Goal: Task Accomplishment & Management: Manage account settings

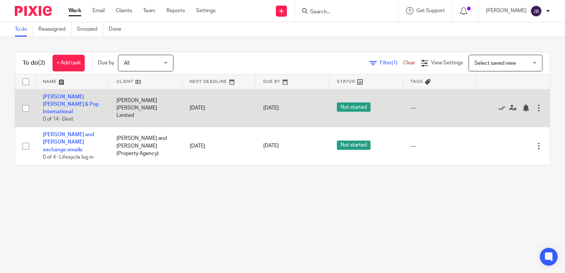
click at [26, 104] on input "checkbox" at bounding box center [26, 108] width 14 height 14
checkbox input "true"
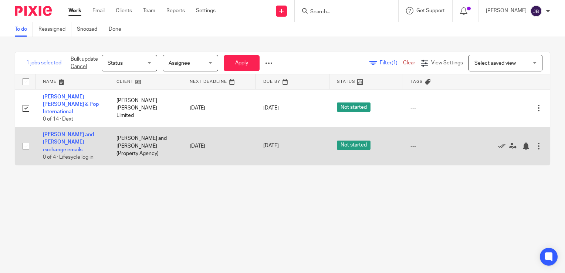
click at [27, 139] on input "checkbox" at bounding box center [26, 146] width 14 height 14
checkbox input "true"
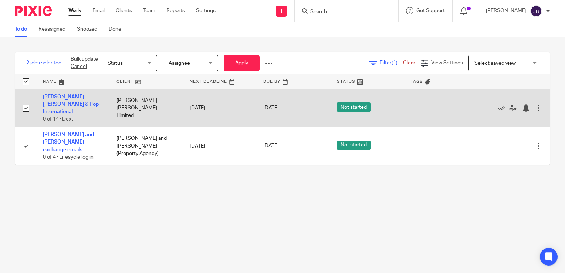
drag, startPoint x: 24, startPoint y: 103, endPoint x: 25, endPoint y: 108, distance: 5.7
click at [24, 104] on input "checkbox" at bounding box center [26, 108] width 14 height 14
checkbox input "false"
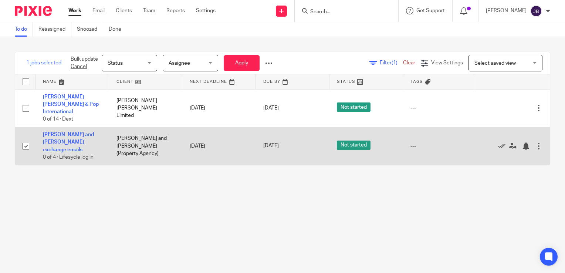
click at [26, 139] on input "checkbox" at bounding box center [26, 146] width 14 height 14
checkbox input "false"
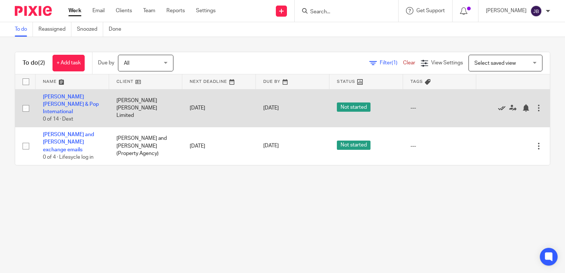
click at [498, 105] on icon at bounding box center [501, 107] width 7 height 7
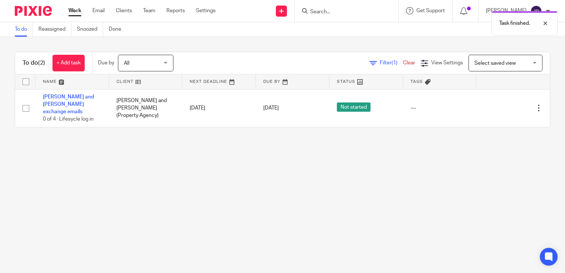
click at [498, 105] on icon at bounding box center [501, 107] width 7 height 7
